Goal: Find contact information: Find contact information

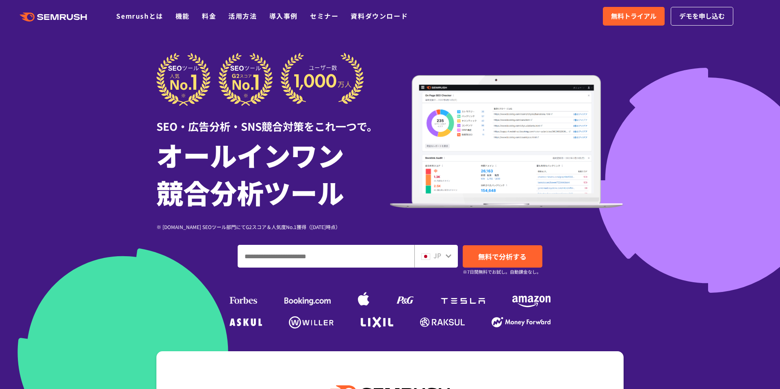
click at [80, 182] on div at bounding box center [390, 226] width 780 height 453
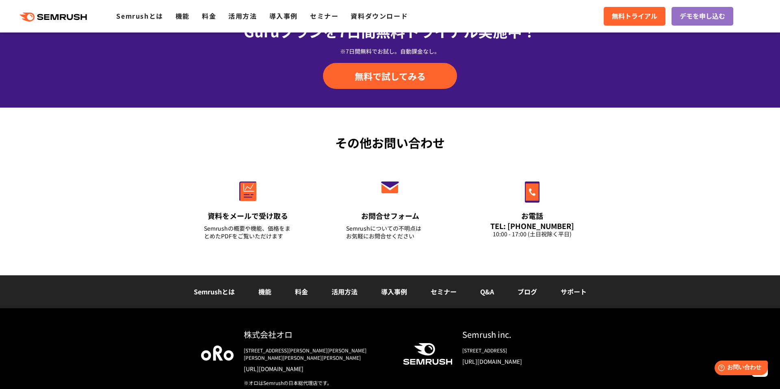
scroll to position [2823, 0]
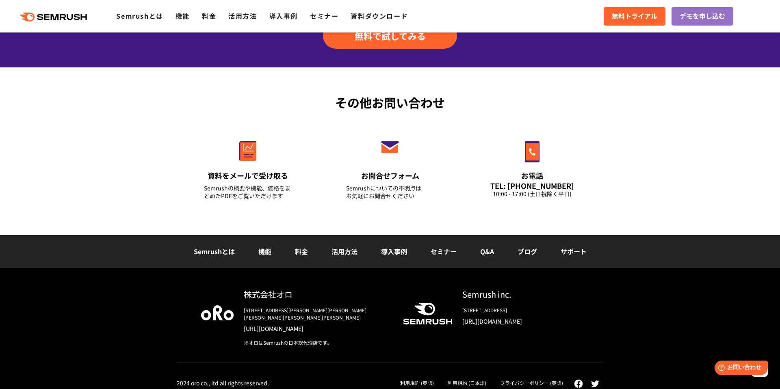
click at [114, 140] on div "その他お問い合わせ 資料をメールで受け取る Semrushの概要や機能、価格をまとめたPDFをご覧いただけます お問合せフォーム Semrushについての不明…" at bounding box center [390, 151] width 780 height 168
click at [106, 93] on div "その他お問い合わせ 資料をメールで受け取る Semrushの概要や機能、価格をまとめたPDFをご覧いただけます お問合せフォーム Semrushについての不明…" at bounding box center [390, 151] width 780 height 168
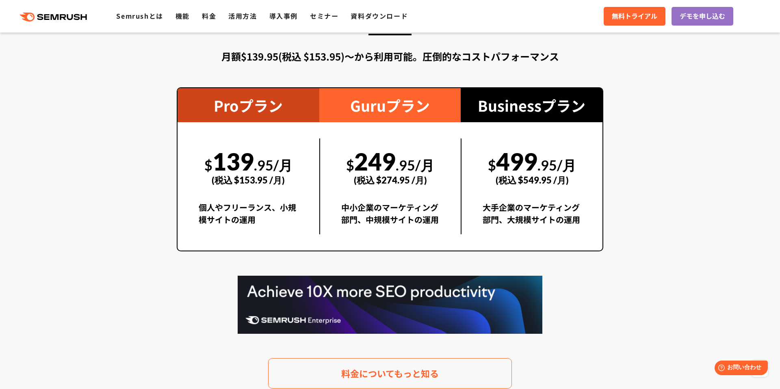
scroll to position [1406, 0]
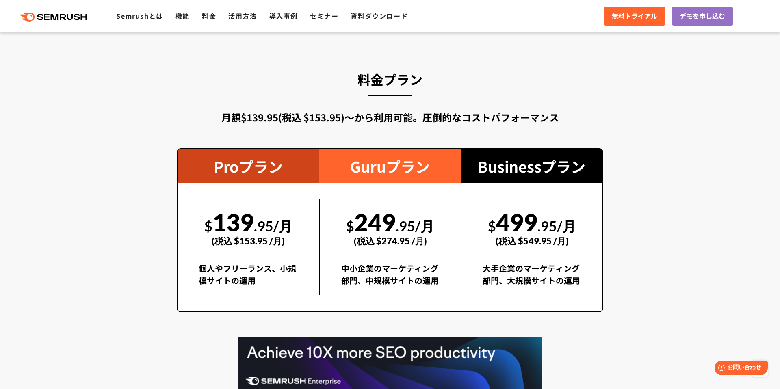
click at [123, 133] on section "料金プラン 月額$139.95(税込 $153.95)〜から利用可能。圧倒的なコストパフォーマンス Proプラン $ 139 .95/月 (税込 $153.9…" at bounding box center [390, 259] width 780 height 454
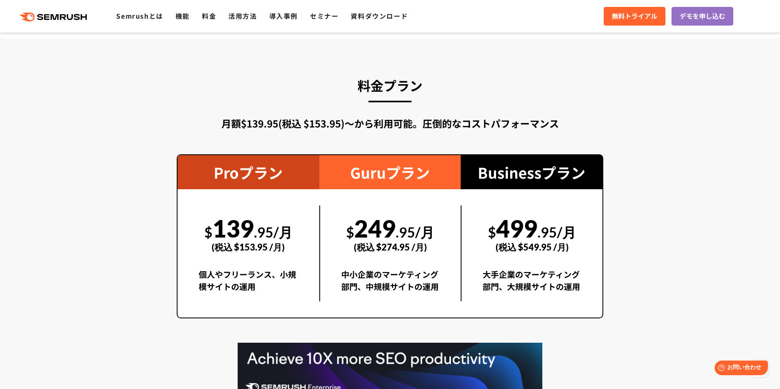
click at [120, 144] on section "料金プラン 月額$139.95(税込 $153.95)〜から利用可能。圧倒的なコストパフォーマンス Proプラン $ 139 .95/月 (税込 $153.9…" at bounding box center [390, 265] width 780 height 454
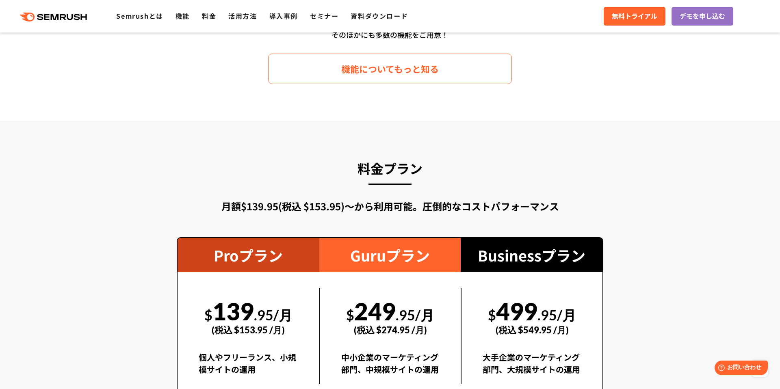
scroll to position [1311, 0]
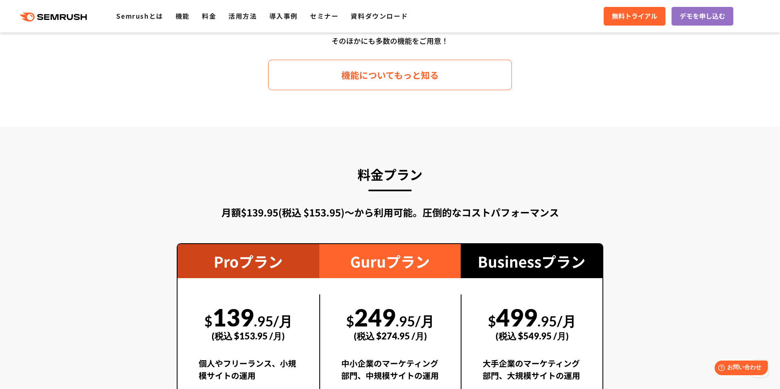
click at [121, 145] on section "料金プラン 月額$139.95(税込 $153.95)〜から利用可能。圧倒的なコストパフォーマンス Proプラン $ 139 .95/月 (税込 $153.9…" at bounding box center [390, 354] width 780 height 454
click at [258, 163] on div "料金プラン 月額$139.95(税込 $153.95)〜から利用可能。圧倒的なコストパフォーマンス Proプラン $ 139 .95/月 (税込 $153.9…" at bounding box center [390, 353] width 426 height 381
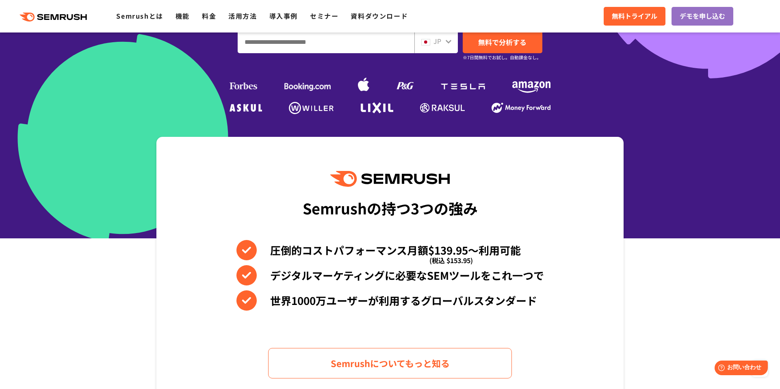
scroll to position [0, 0]
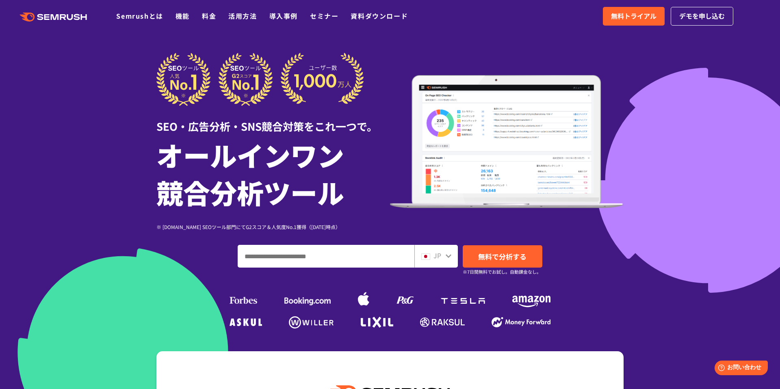
click at [393, 84] on img at bounding box center [507, 141] width 234 height 133
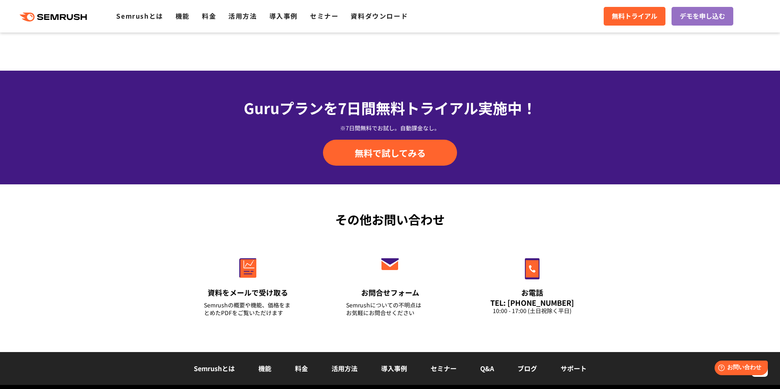
scroll to position [2823, 0]
